Goal: Find specific page/section: Find specific page/section

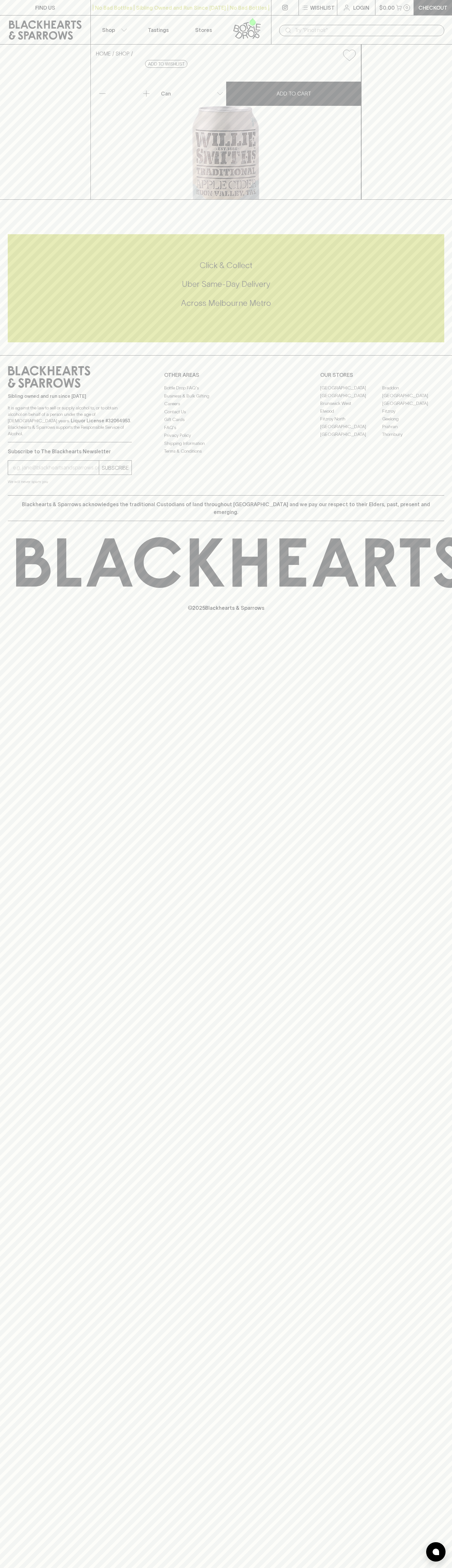
click at [159, 17] on link "Tastings" at bounding box center [158, 29] width 45 height 29
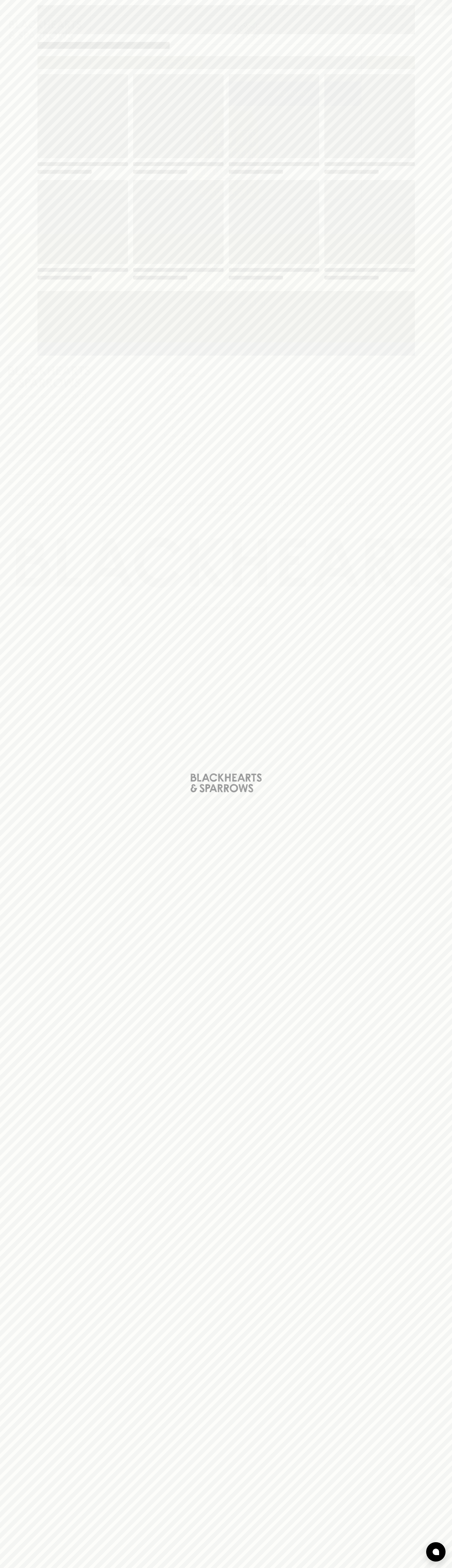
click at [443, 536] on div "Loading" at bounding box center [226, 784] width 452 height 1568
click at [322, 1567] on html "FIND US | No Bad Bottles | Sibling Owned and Run Since 2006 | No Bad Bottles | …" at bounding box center [226, 784] width 452 height 1568
click at [26, 91] on div "Loading" at bounding box center [226, 784] width 452 height 1568
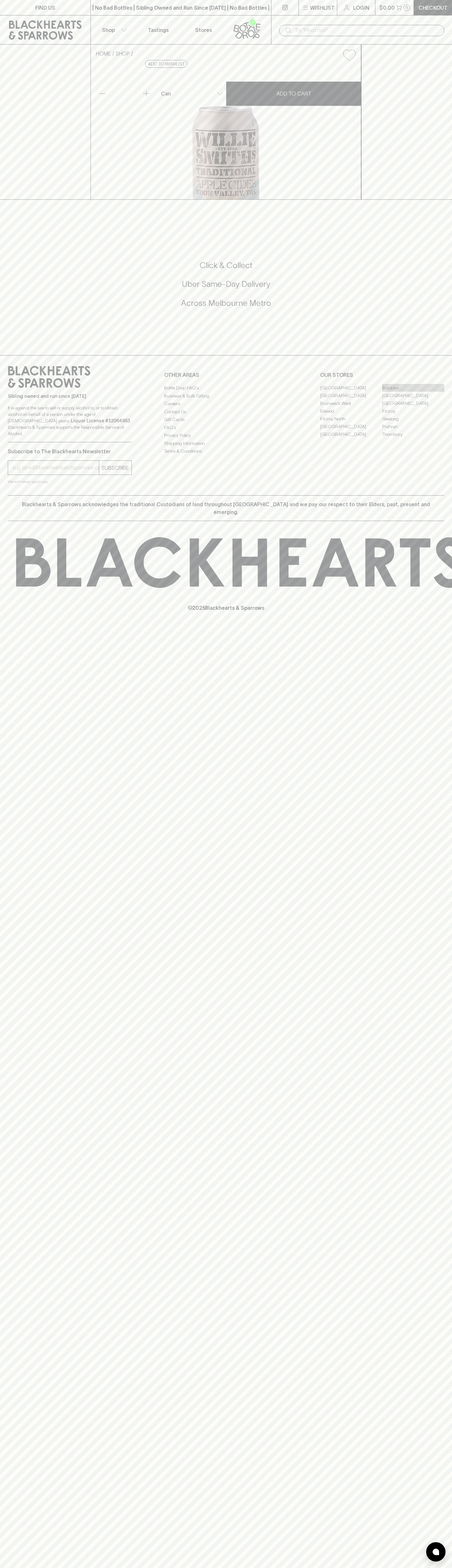
click at [413, 391] on link "Braddon" at bounding box center [413, 388] width 62 height 8
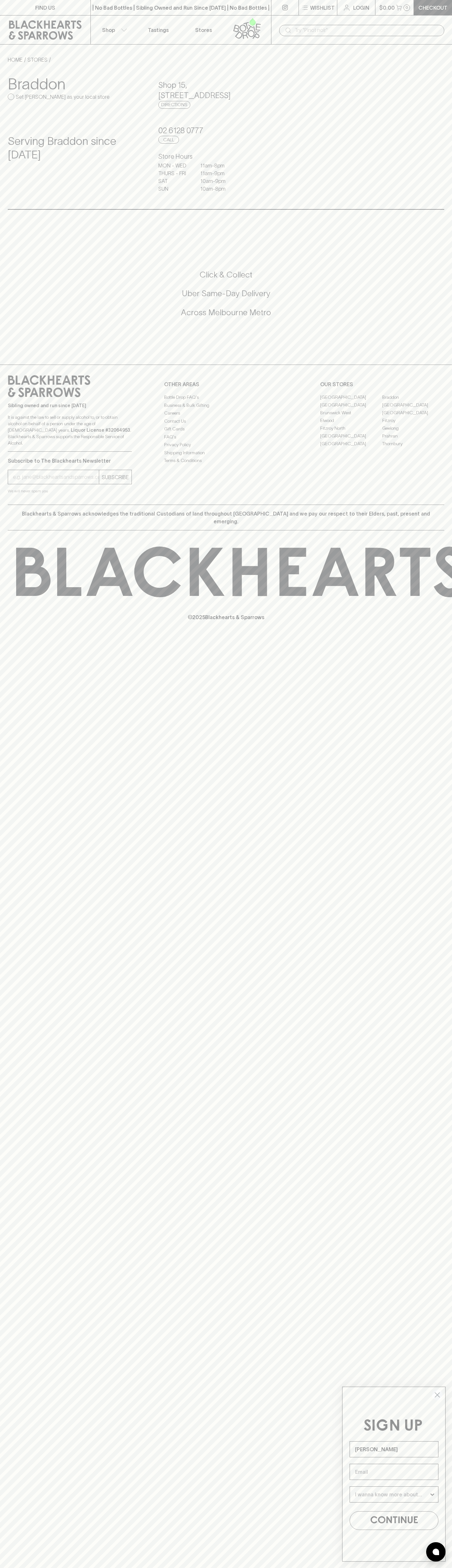
type input "John Smith"
